Goal: Task Accomplishment & Management: Manage account settings

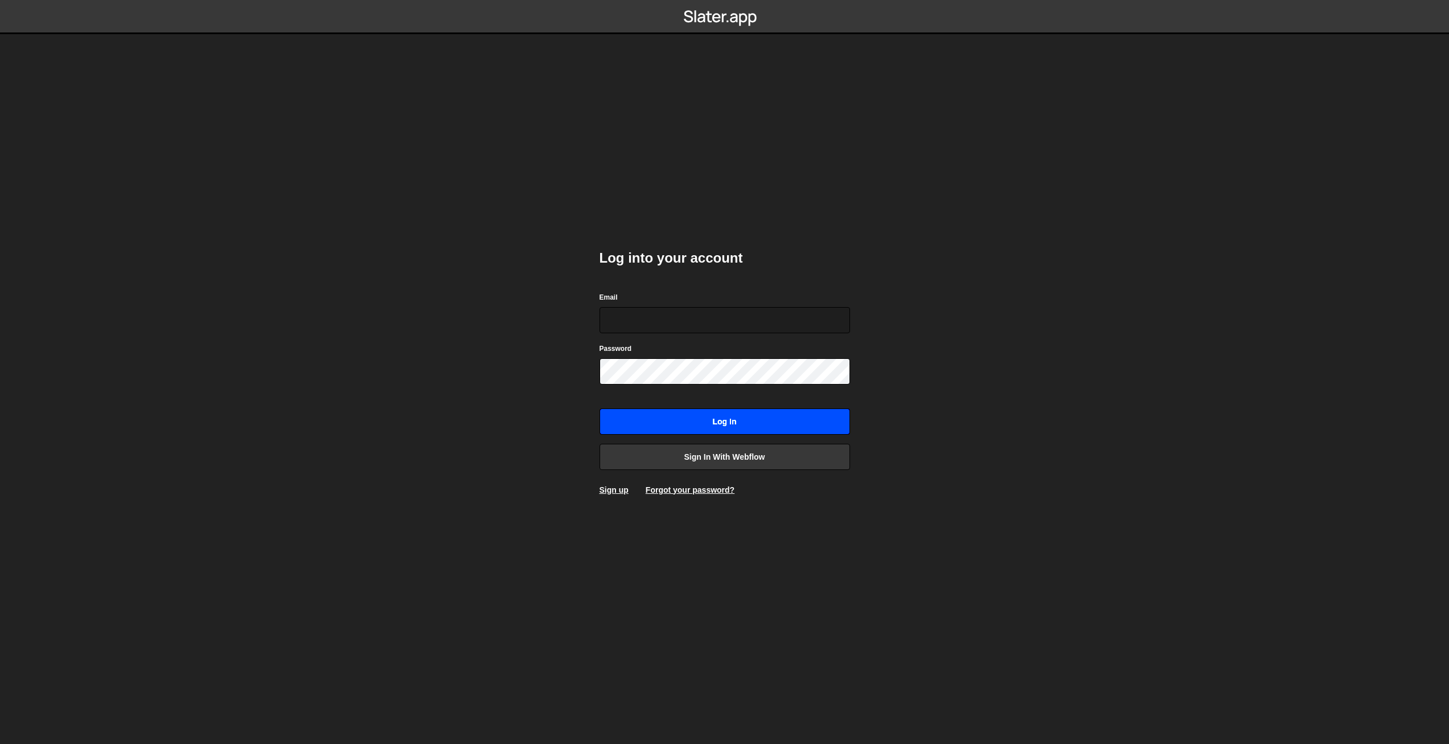
type input "[EMAIL_ADDRESS][DOMAIN_NAME]"
click at [731, 418] on input "Log in" at bounding box center [725, 421] width 251 height 26
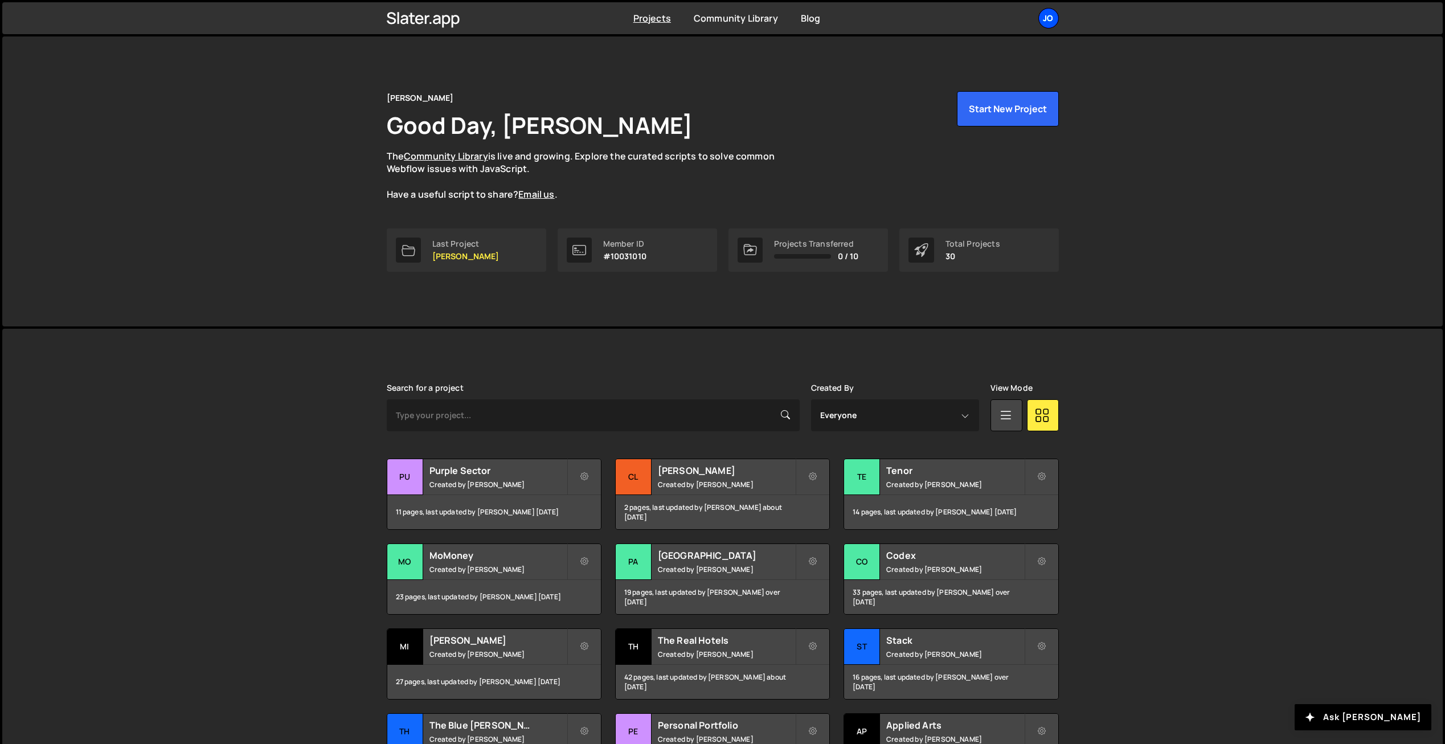
click at [1049, 17] on div "Jo" at bounding box center [1048, 18] width 20 height 20
click at [941, 121] on link "Billing" at bounding box center [987, 127] width 141 height 20
